Goal: Transaction & Acquisition: Purchase product/service

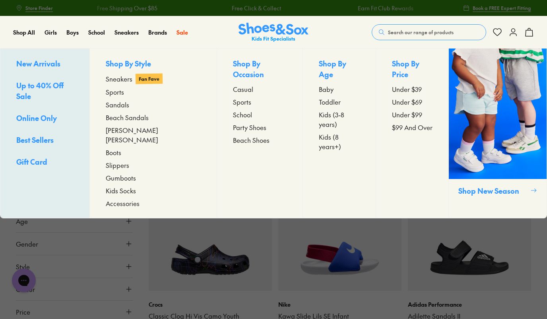
click at [132, 78] on span "Sneakers" at bounding box center [119, 79] width 27 height 10
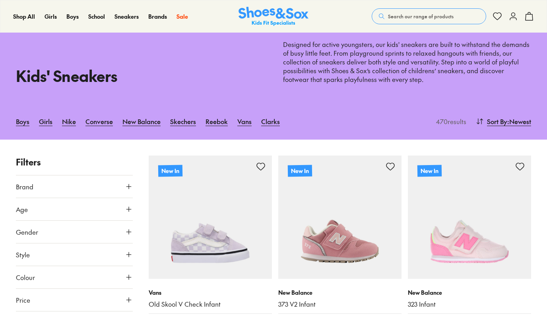
scroll to position [30, 0]
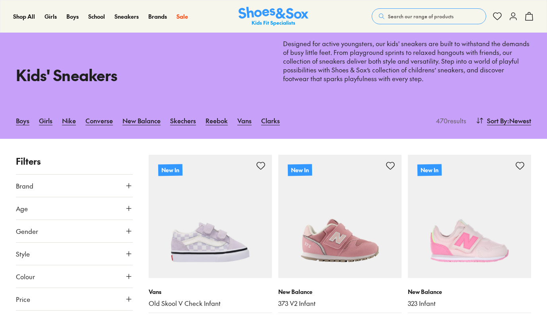
click at [86, 179] on button "Brand" at bounding box center [74, 186] width 117 height 22
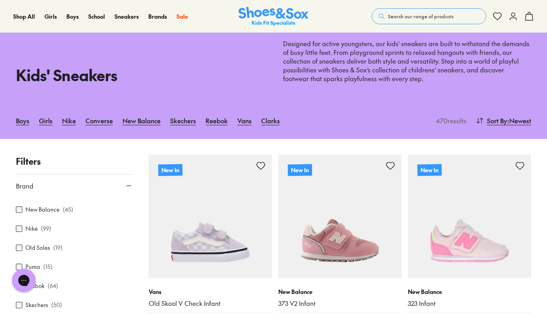
scroll to position [131, 0]
click at [43, 209] on label "New Balance" at bounding box center [42, 207] width 34 height 8
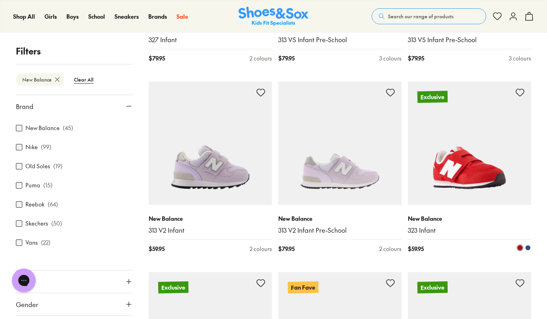
scroll to position [675, 0]
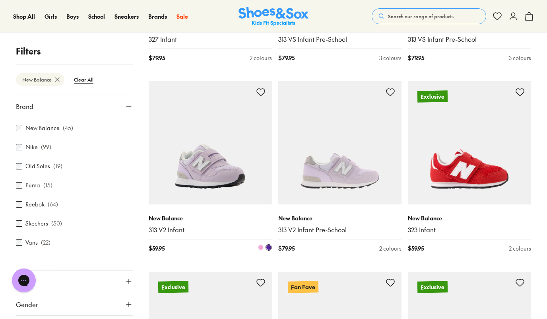
click at [221, 140] on img at bounding box center [210, 142] width 123 height 123
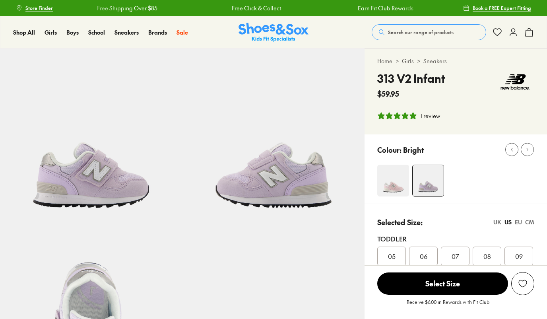
select select "*"
click at [391, 182] on img at bounding box center [394, 181] width 32 height 32
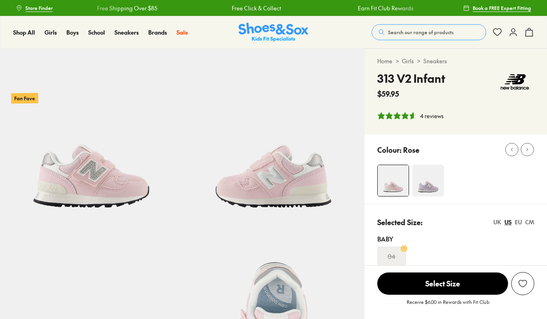
select select "*"
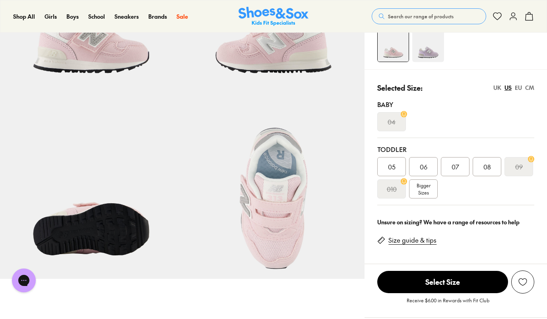
scroll to position [126, 0]
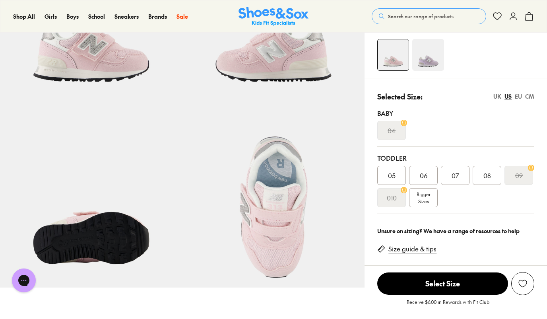
click at [425, 52] on img at bounding box center [429, 55] width 32 height 32
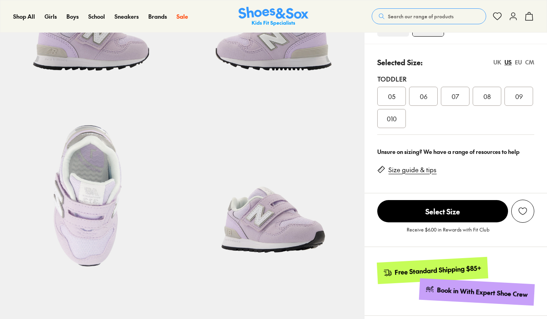
select select "*"
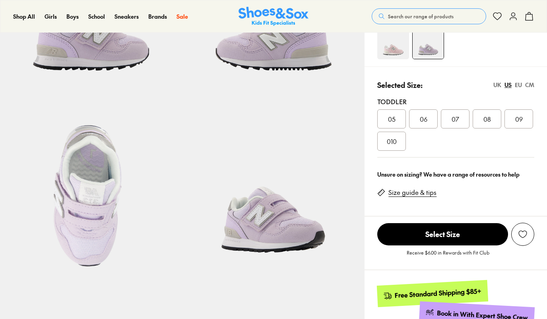
click at [462, 112] on div "07" at bounding box center [455, 118] width 29 height 19
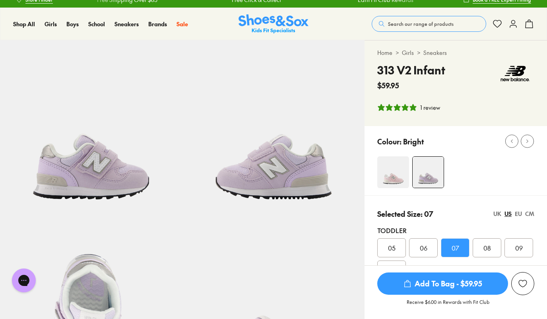
scroll to position [6, 0]
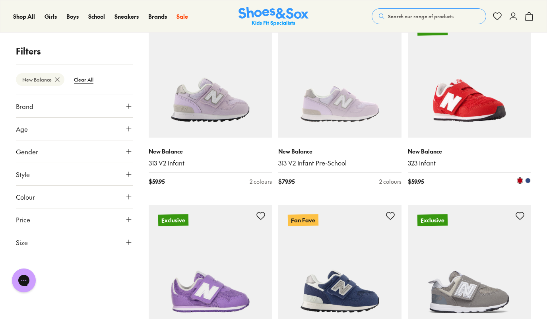
click at [485, 79] on img at bounding box center [469, 75] width 123 height 123
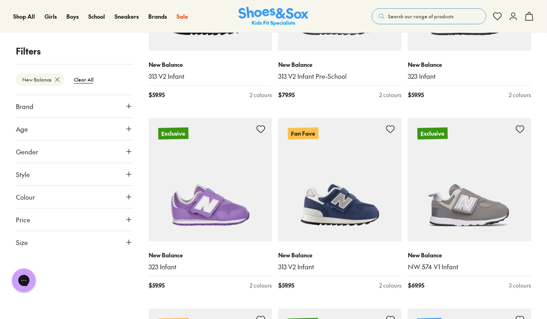
scroll to position [830, 0]
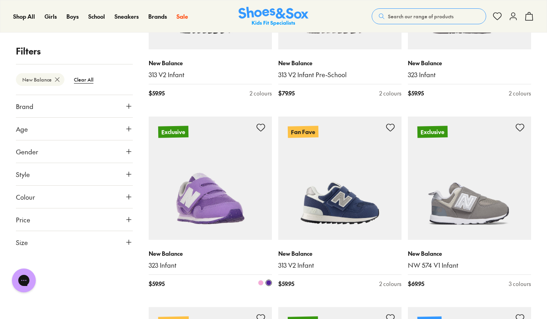
click at [227, 157] on img at bounding box center [210, 178] width 123 height 123
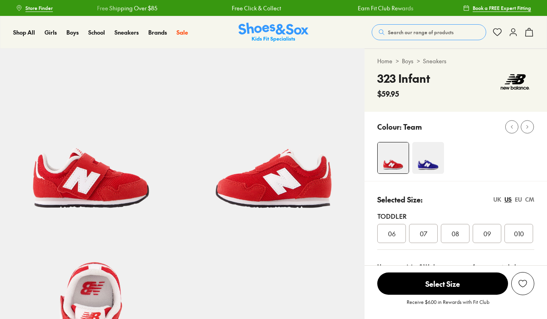
select select "*"
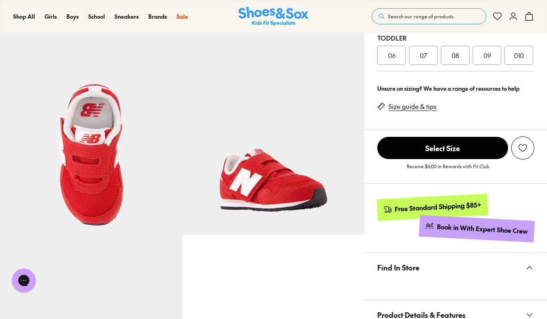
scroll to position [172, 0]
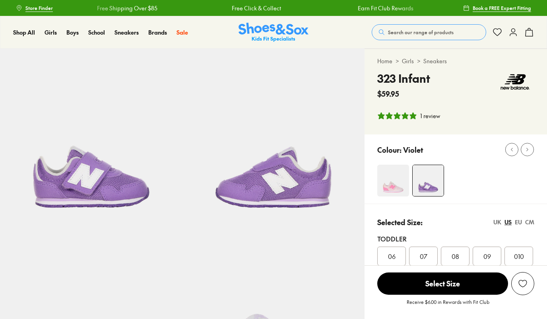
select select "*"
